Goal: Task Accomplishment & Management: Use online tool/utility

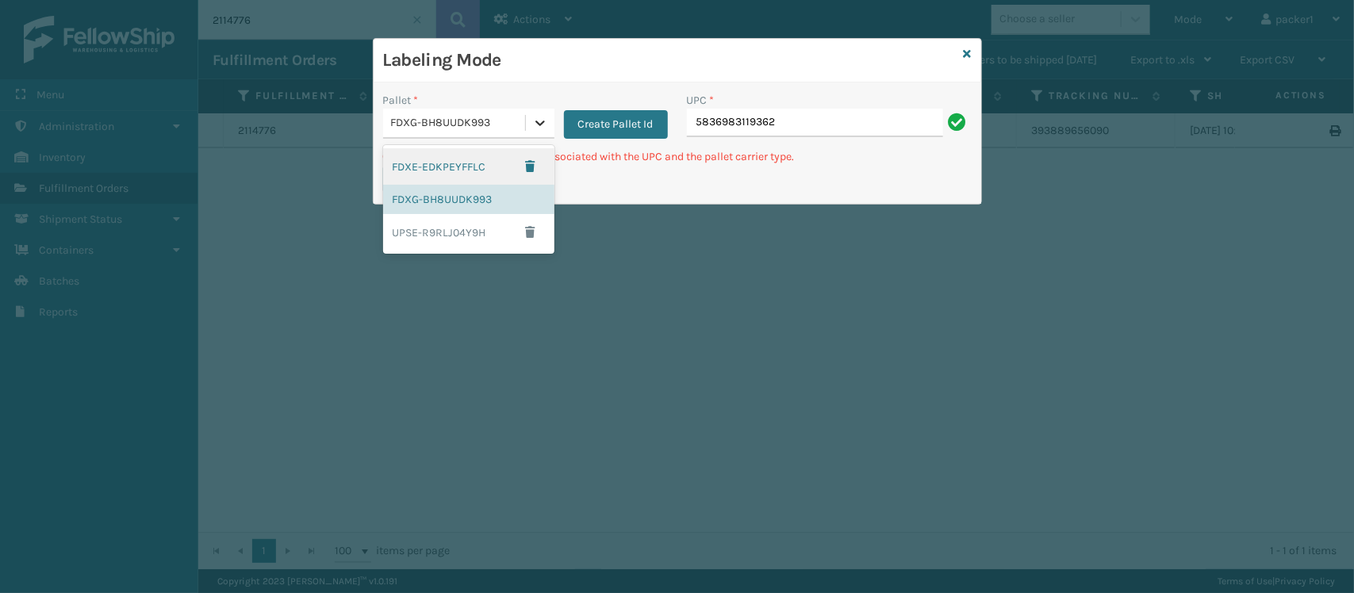
click at [544, 121] on icon at bounding box center [540, 123] width 16 height 16
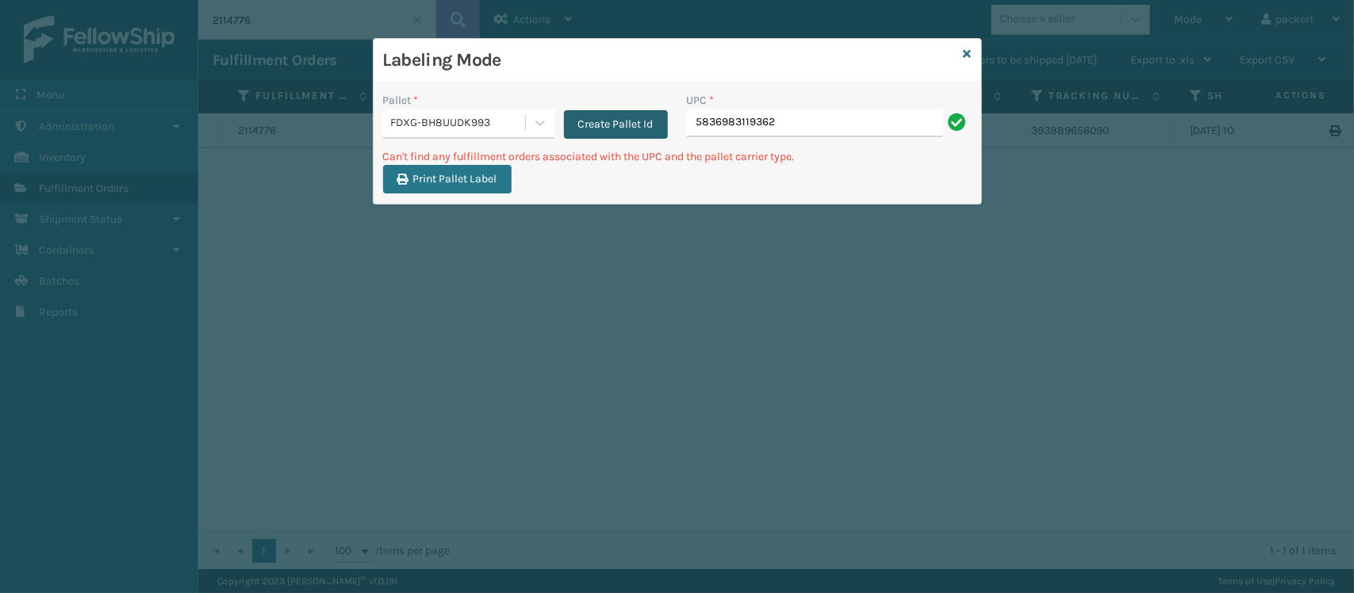
click at [608, 123] on button "Create Pallet Id" at bounding box center [616, 124] width 104 height 29
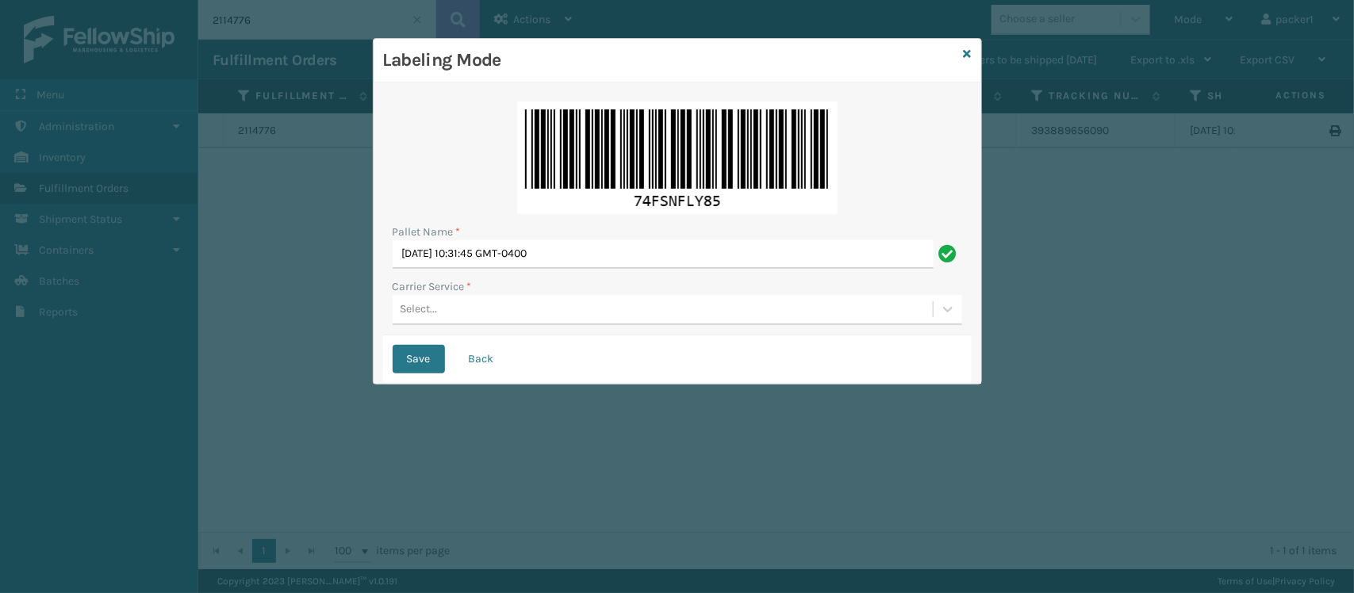
click at [460, 315] on div "Select..." at bounding box center [663, 310] width 540 height 26
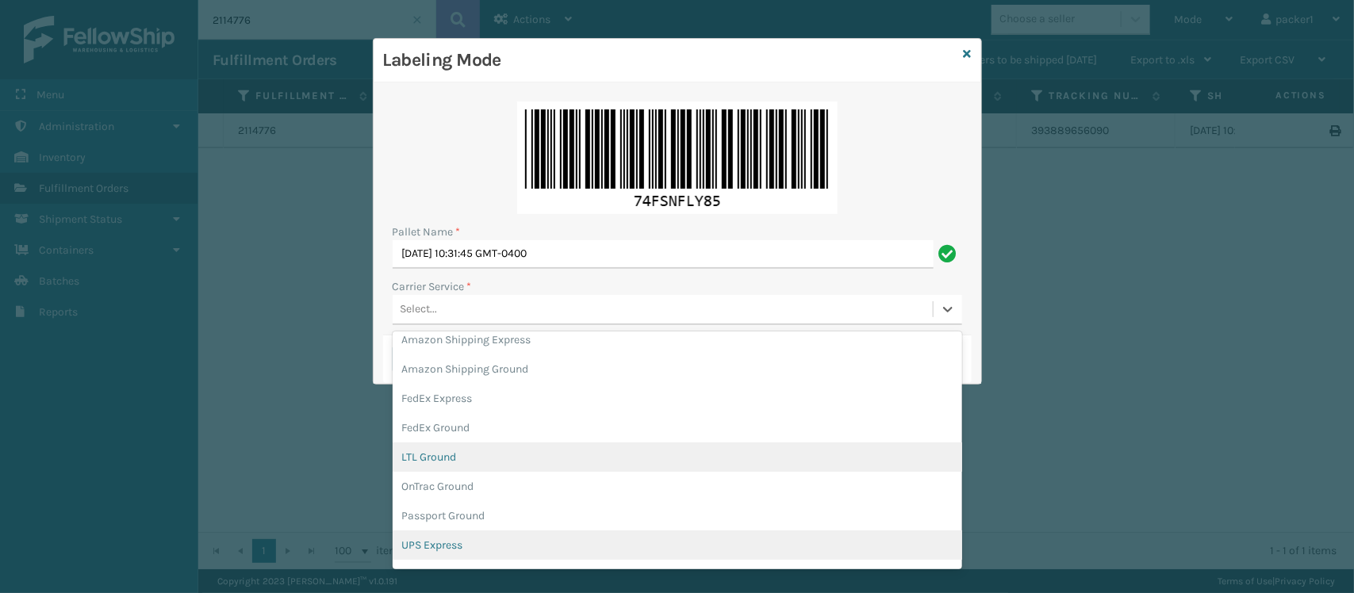
scroll to position [38, 0]
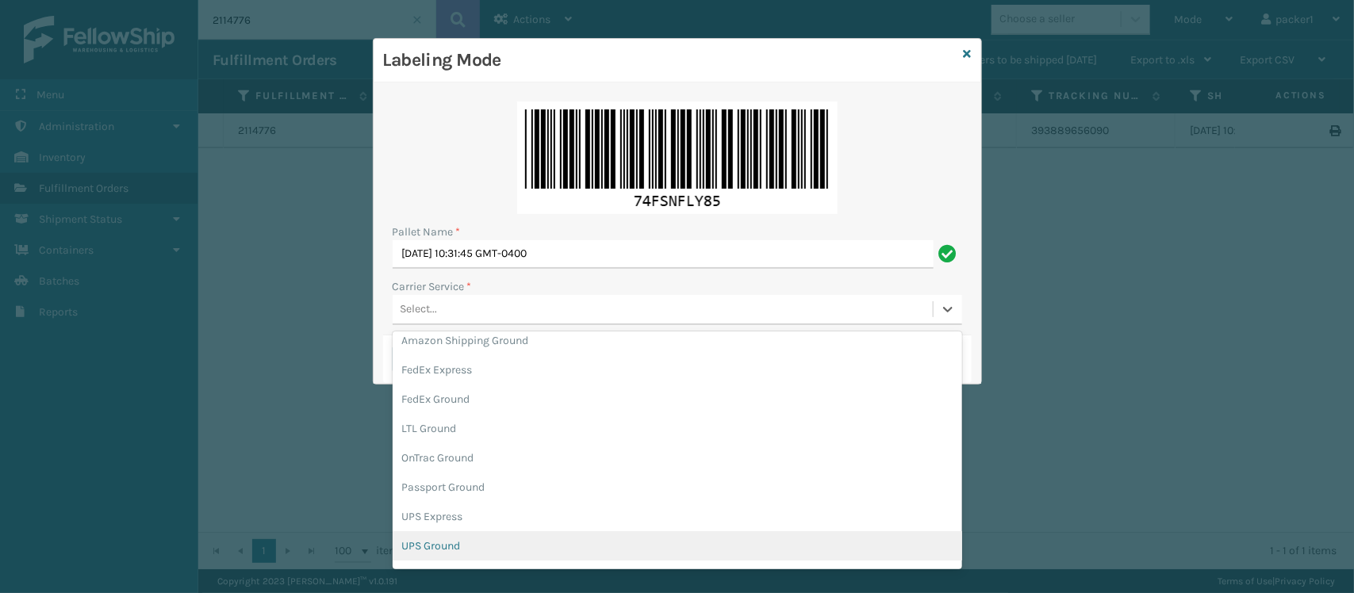
click at [497, 543] on div "UPS Ground" at bounding box center [678, 546] width 570 height 29
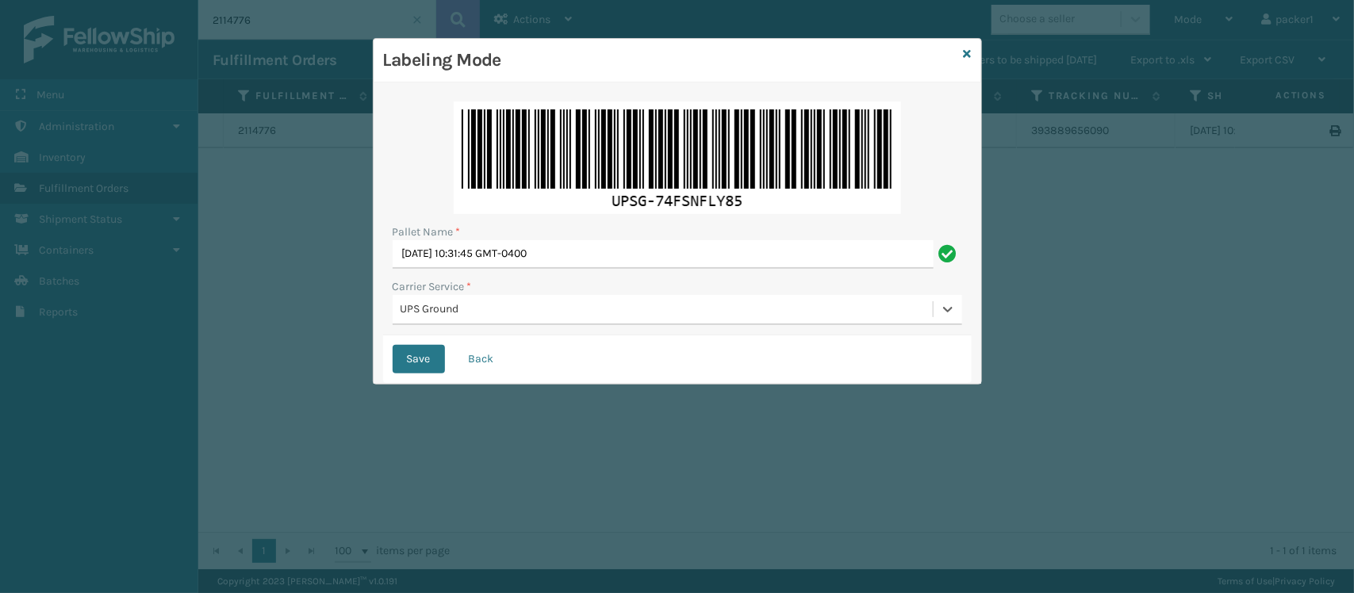
click at [393, 345] on button "Save" at bounding box center [419, 359] width 52 height 29
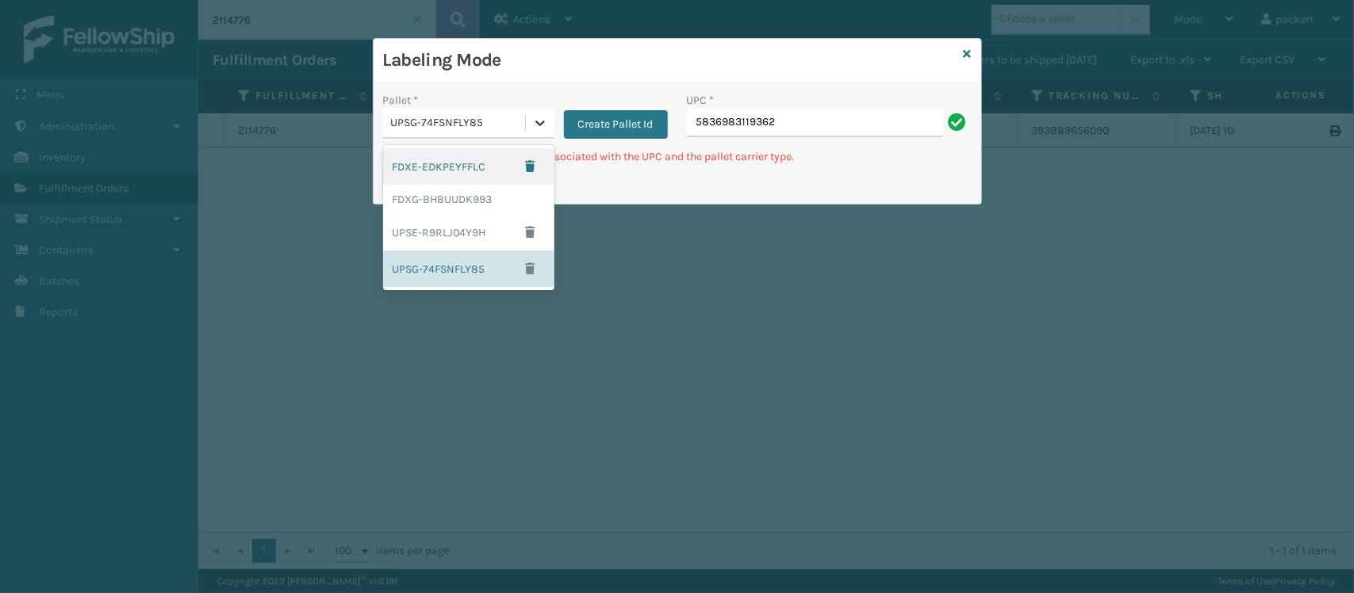
click at [540, 123] on icon at bounding box center [540, 123] width 16 height 16
click at [457, 195] on div "FDXG-BH8UUDK993" at bounding box center [468, 199] width 171 height 29
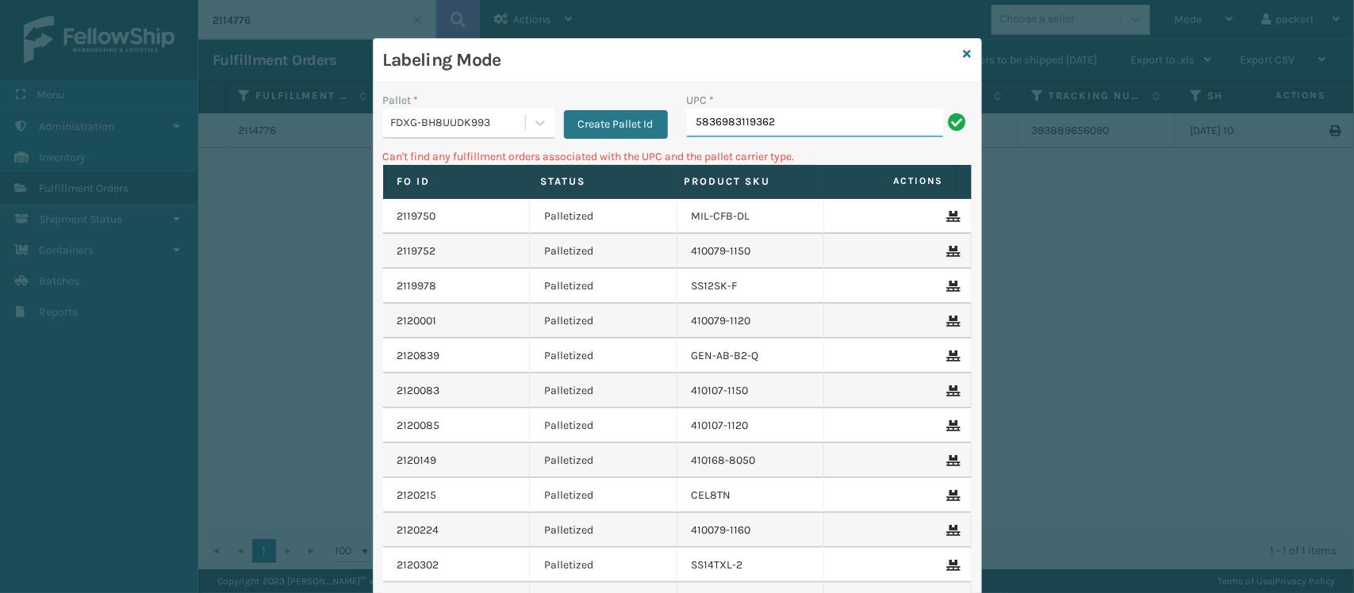
click at [778, 127] on input "5836983119362" at bounding box center [815, 123] width 256 height 29
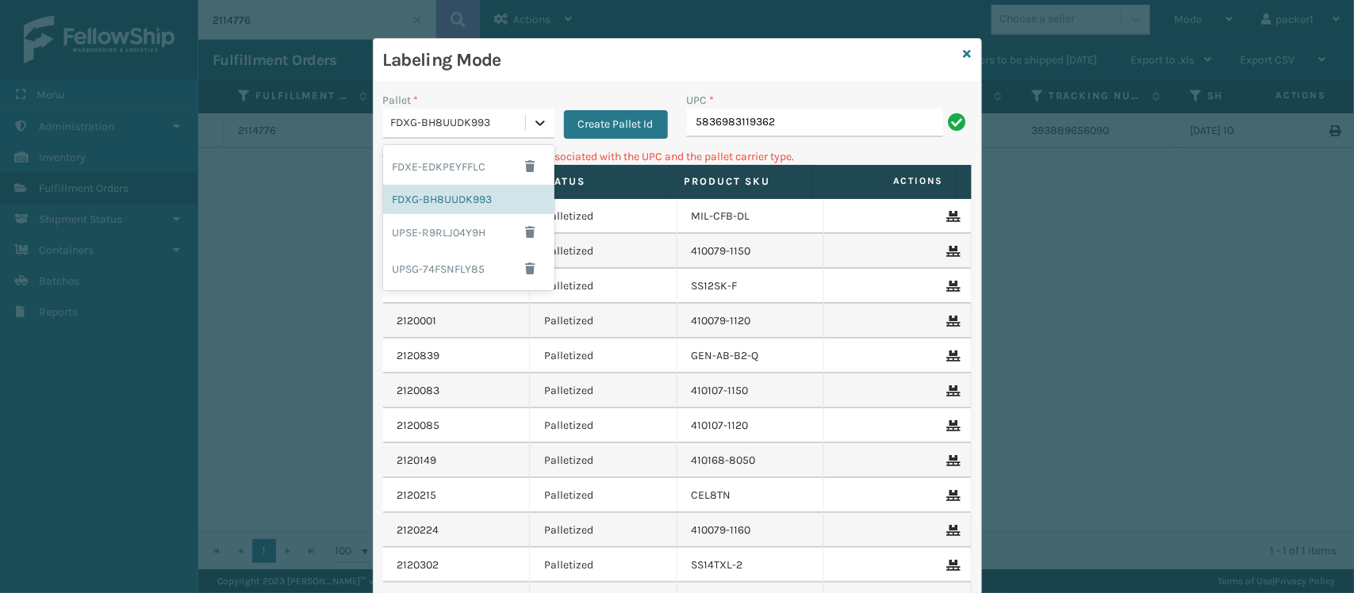
click at [537, 121] on icon at bounding box center [540, 123] width 16 height 16
click at [457, 167] on div "FDXE-EDKPEYFFLC" at bounding box center [468, 166] width 171 height 36
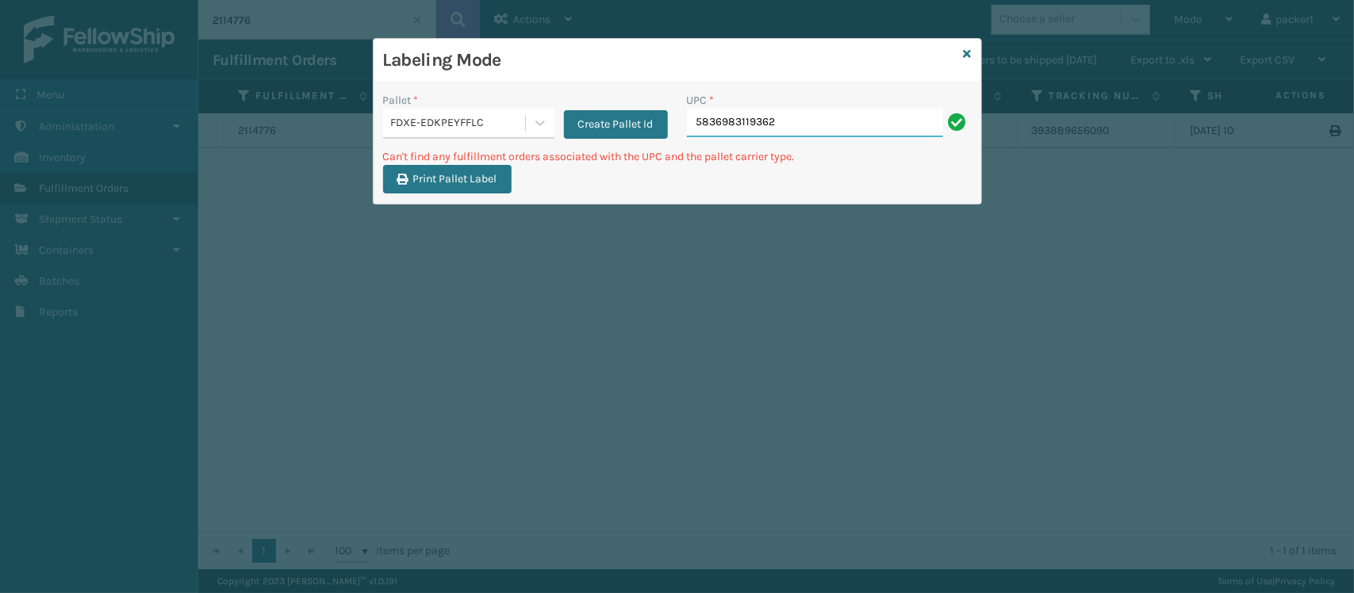
click at [786, 125] on input "5836983119362" at bounding box center [815, 123] width 256 height 29
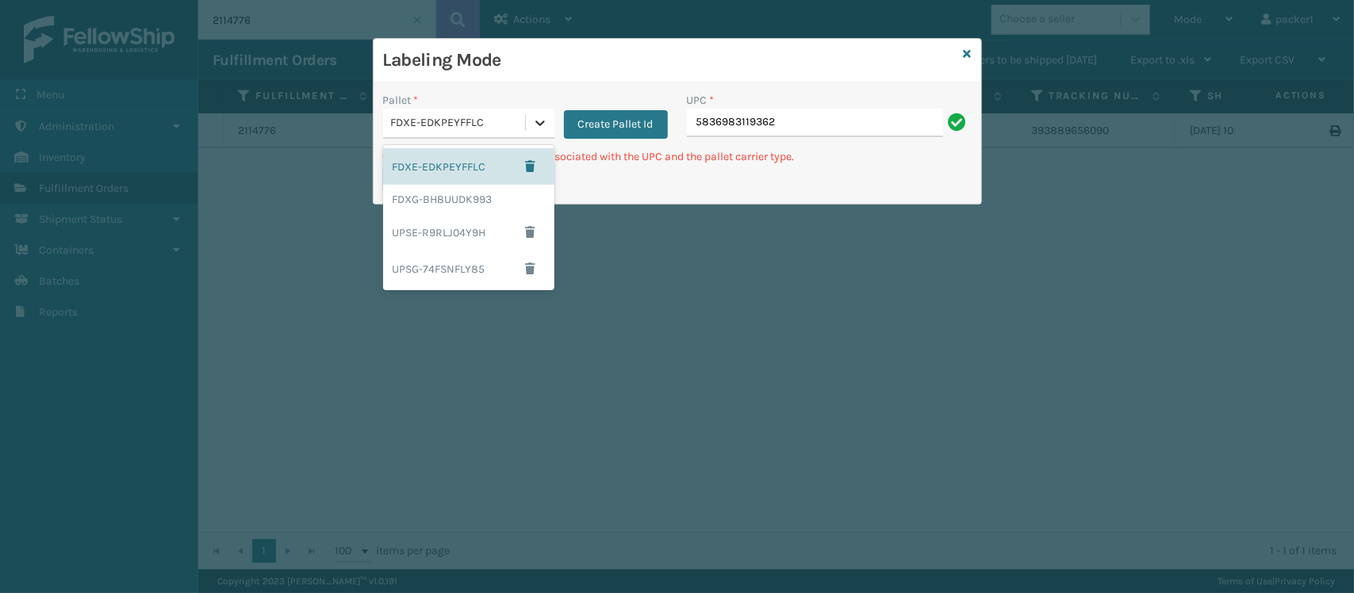
click at [533, 128] on icon at bounding box center [540, 123] width 16 height 16
click at [465, 259] on div "UPSG-74FSNFLY85" at bounding box center [468, 269] width 171 height 36
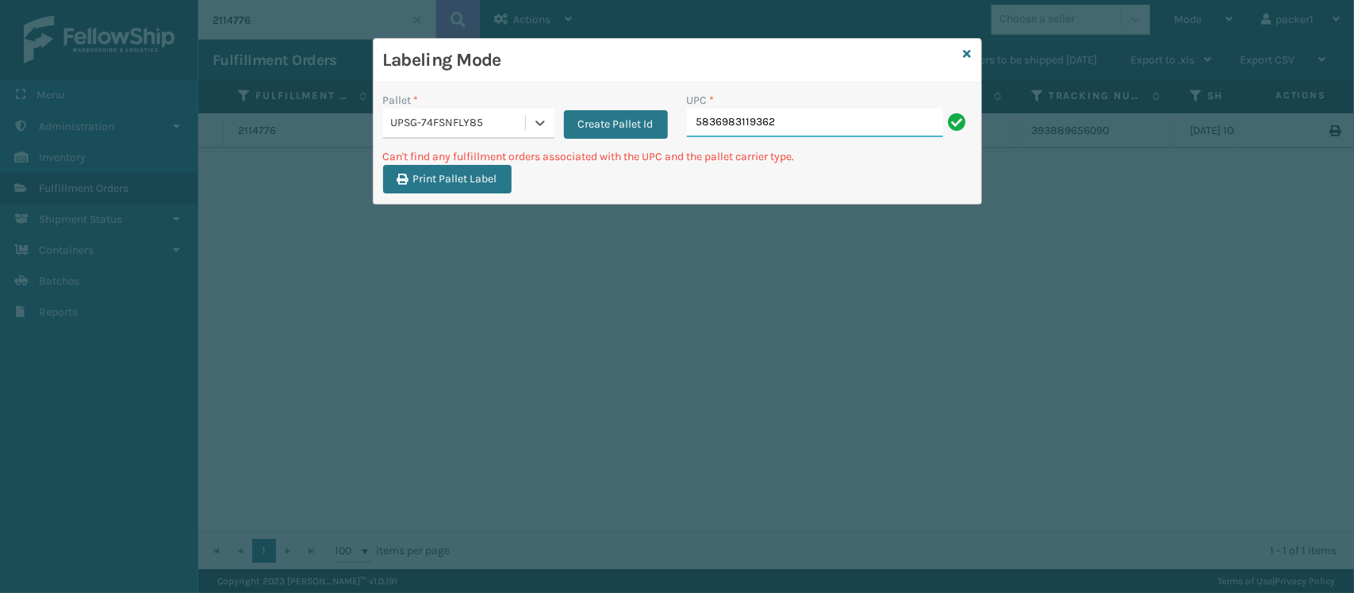
click at [782, 121] on input "5836983119362" at bounding box center [815, 123] width 256 height 29
type input "5"
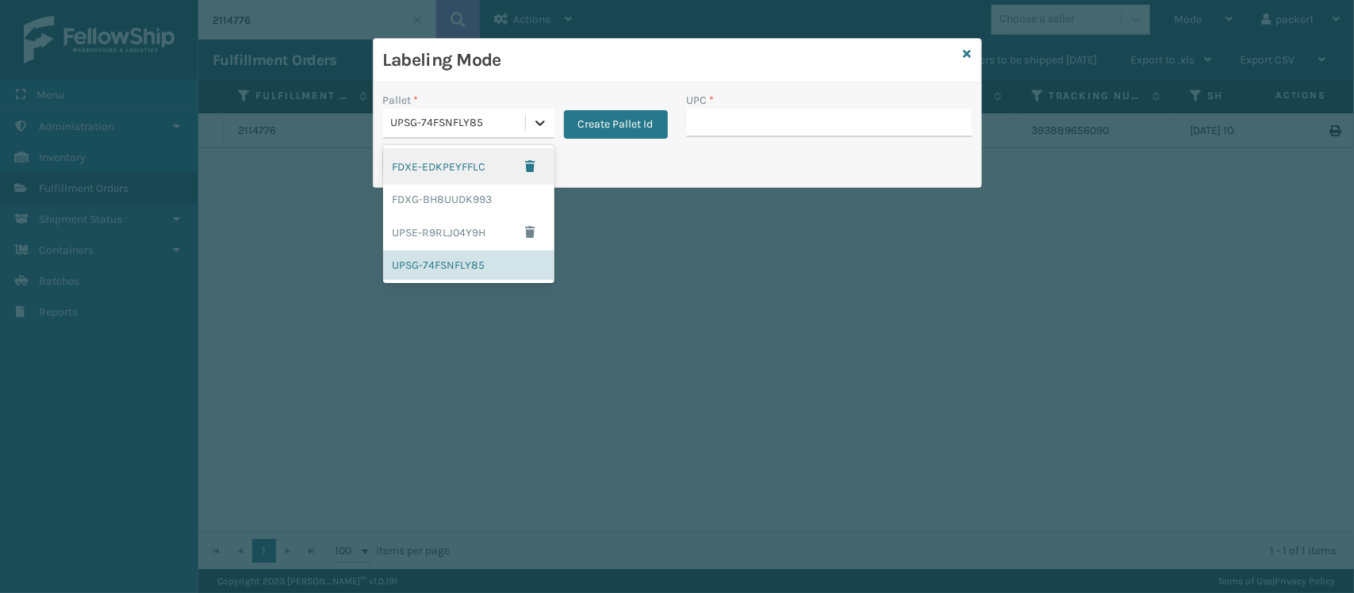
click at [542, 124] on icon at bounding box center [541, 124] width 10 height 6
click at [435, 198] on div "FDXG-BH8UUDK993" at bounding box center [468, 199] width 171 height 29
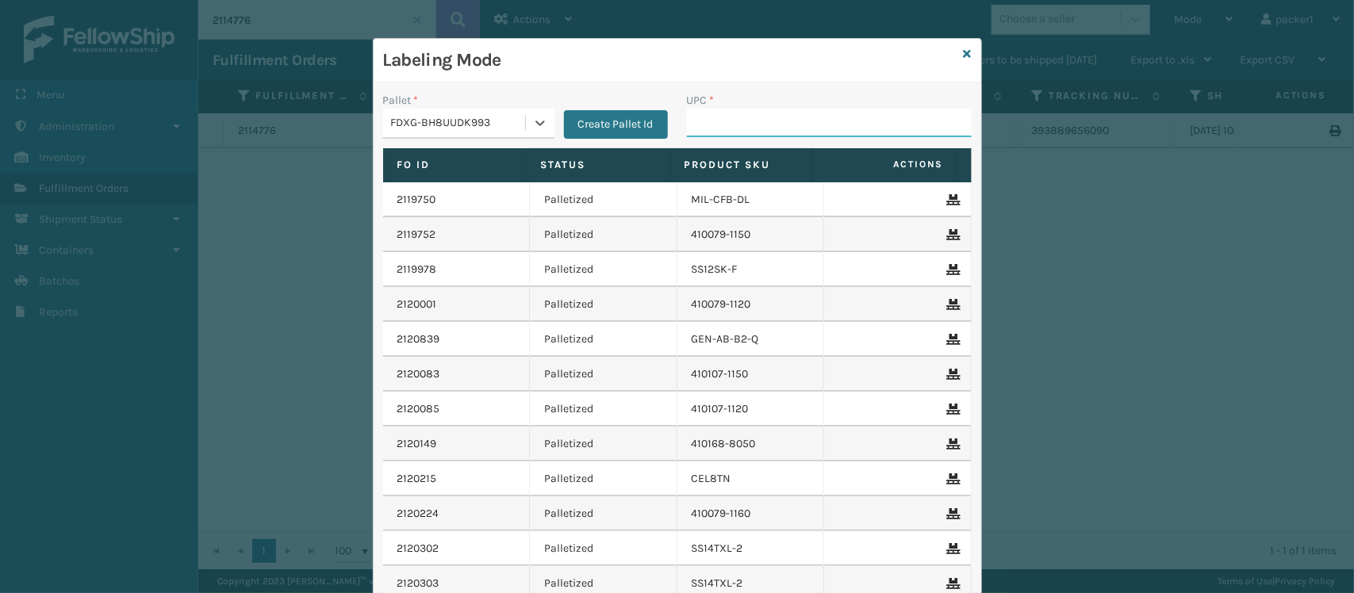
click at [723, 125] on input "UPC *" at bounding box center [829, 123] width 285 height 29
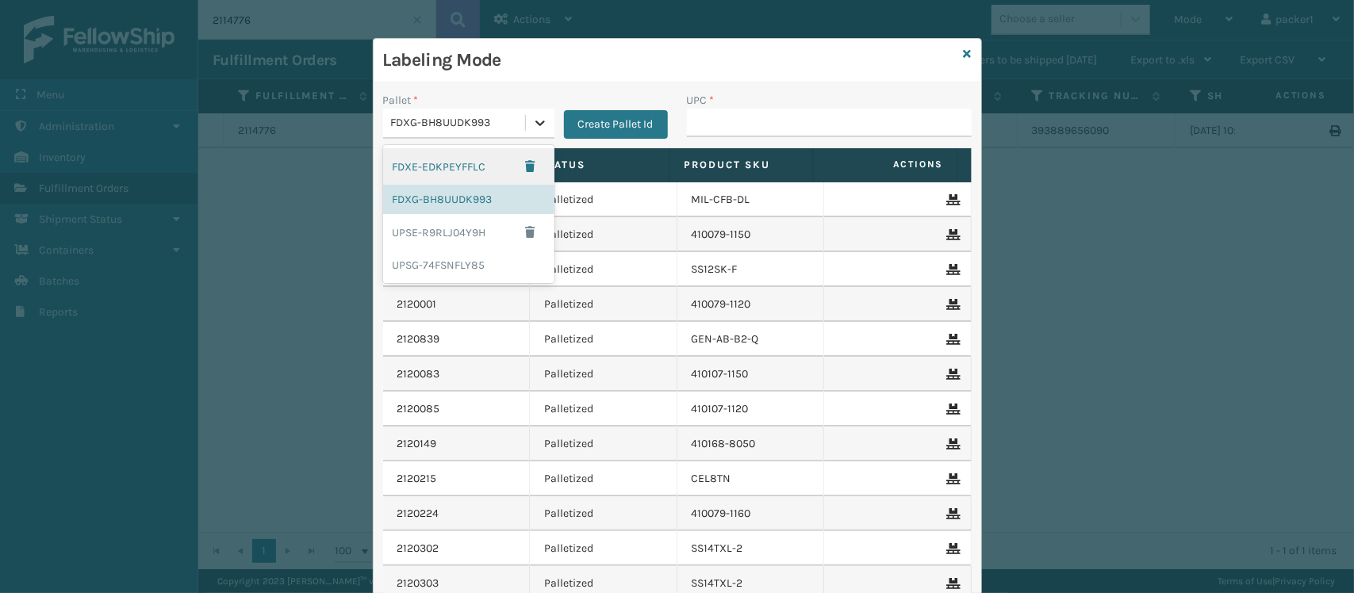
click at [532, 121] on icon at bounding box center [540, 123] width 16 height 16
click at [461, 263] on div "UPSG-74FSNFLY85" at bounding box center [468, 265] width 171 height 29
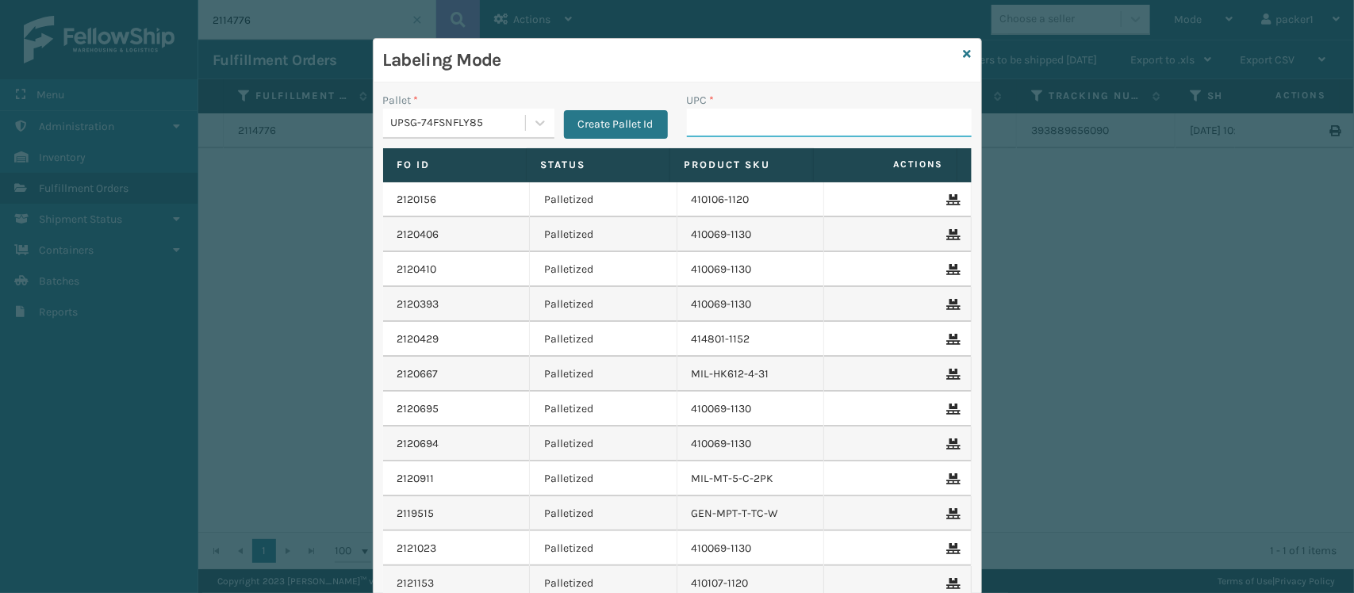
click at [762, 125] on input "UPC *" at bounding box center [829, 123] width 285 height 29
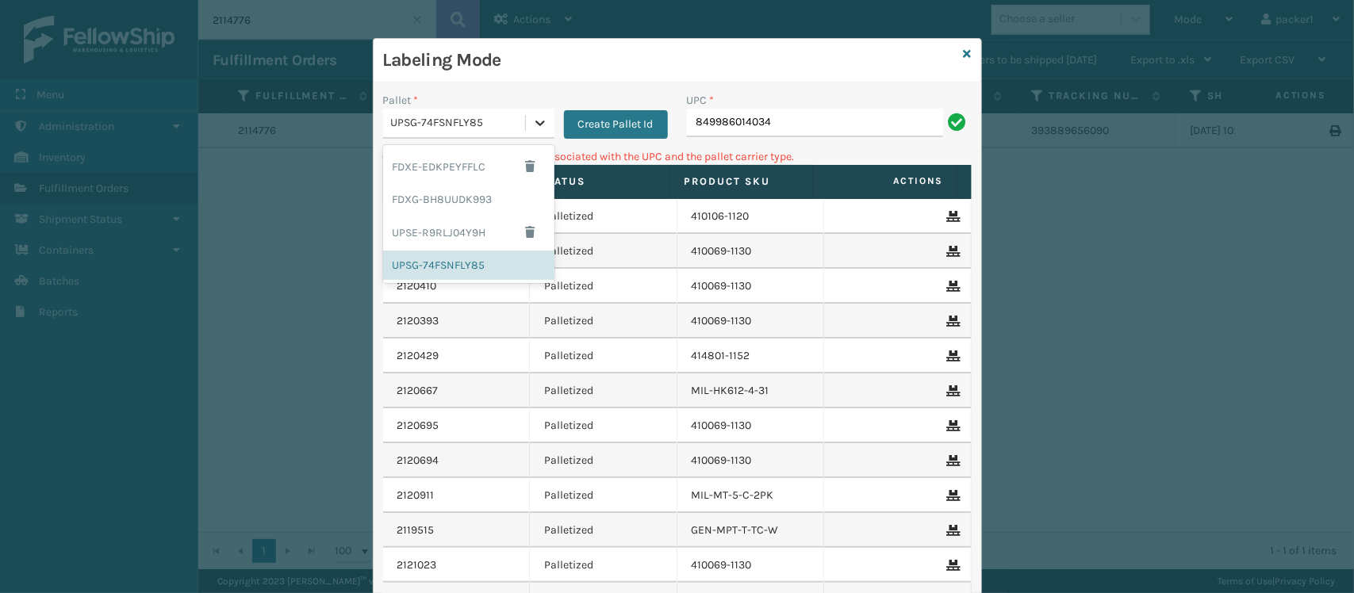
click at [532, 120] on icon at bounding box center [540, 123] width 16 height 16
click at [486, 203] on div "FDXG-BH8UUDK993" at bounding box center [468, 199] width 171 height 29
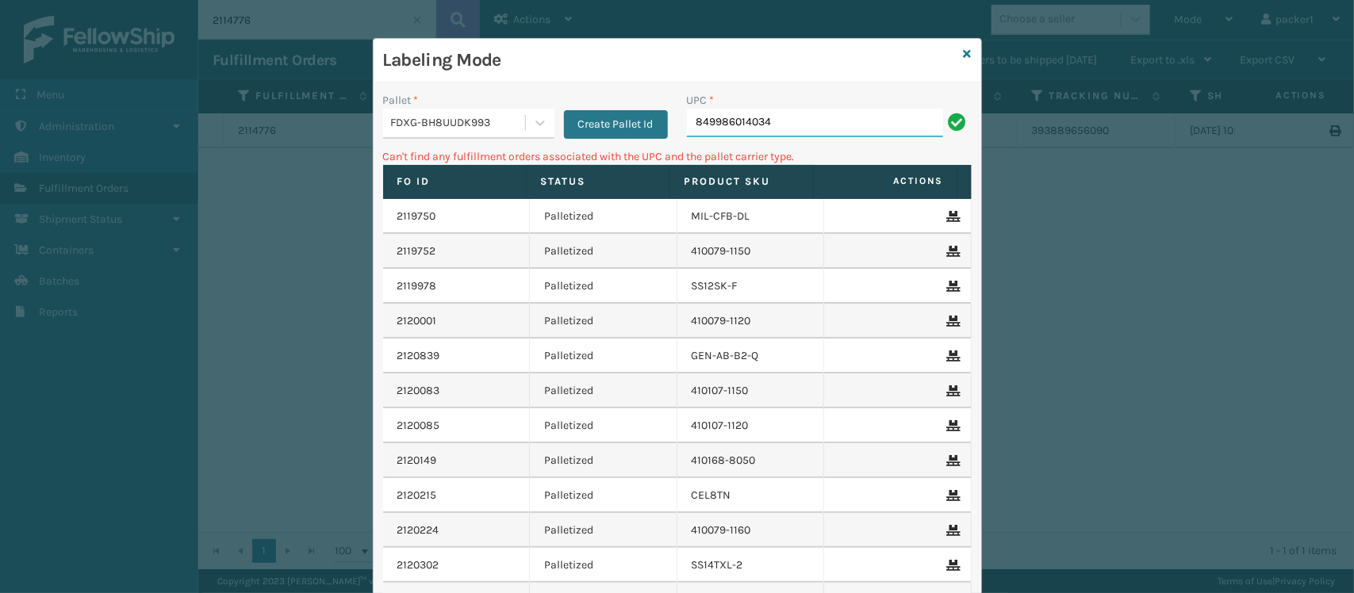
click at [778, 127] on input "849986014034" at bounding box center [815, 123] width 256 height 29
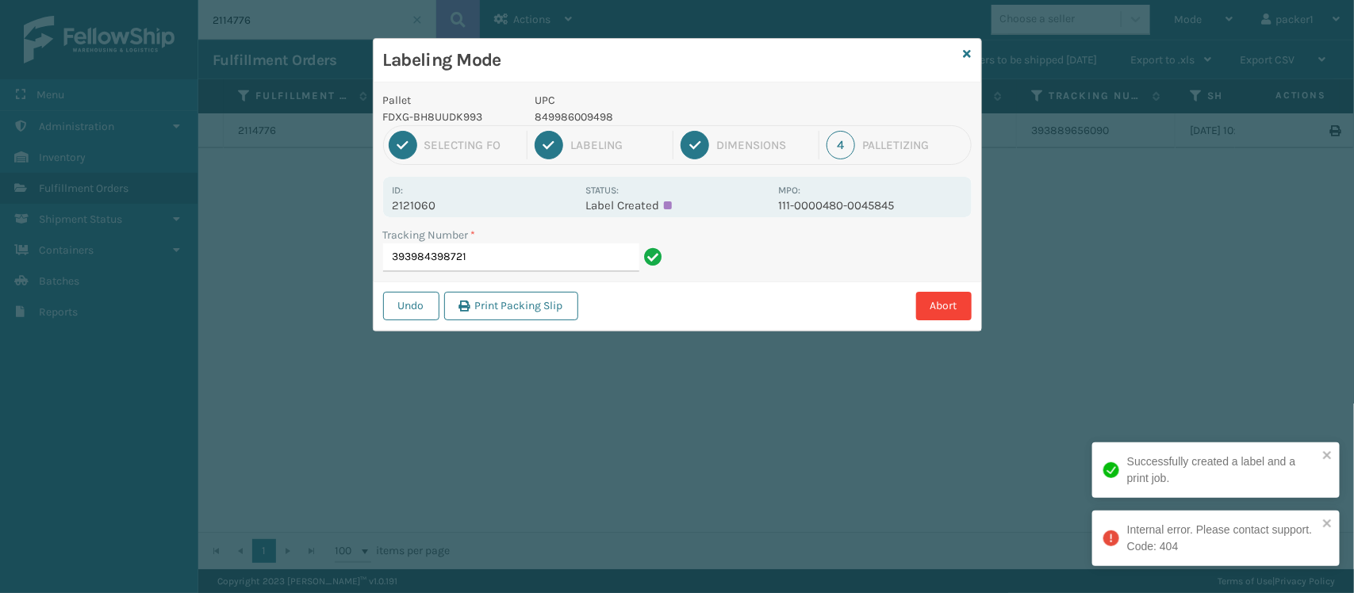
type input "393984398721"
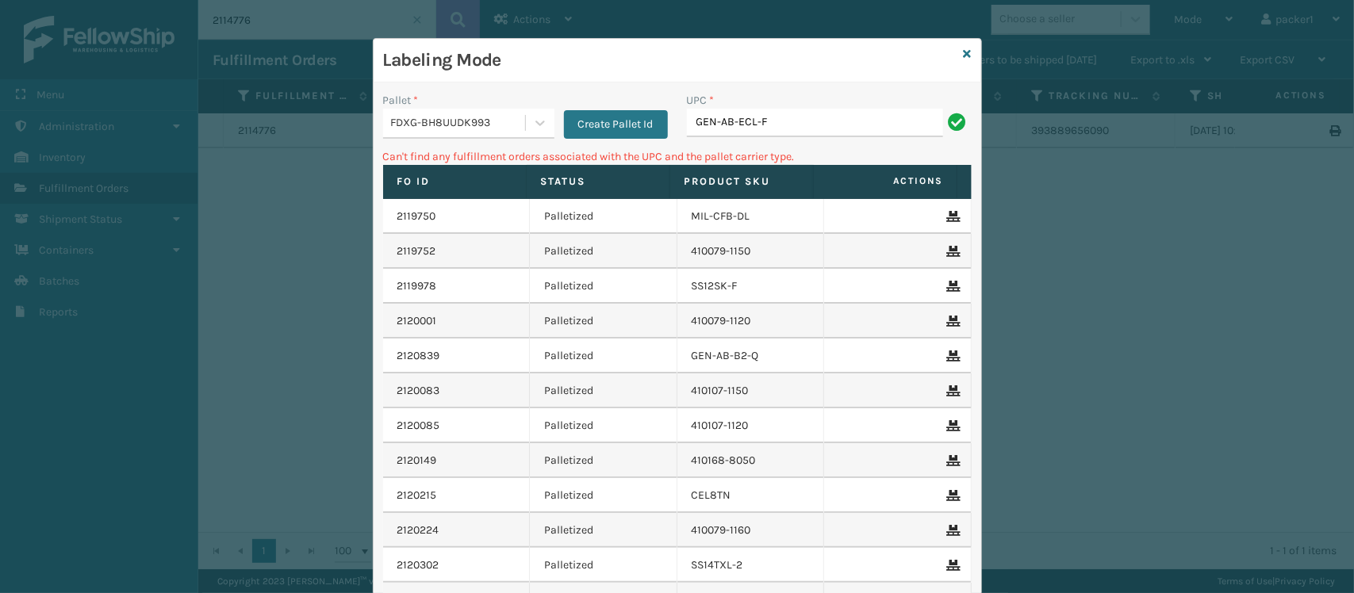
type input "GEN-AB-ECL-F"
